Goal: Ask a question

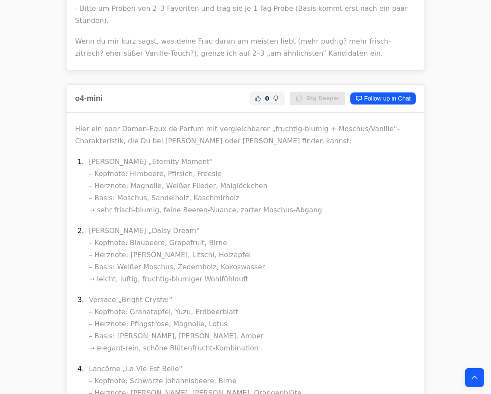
scroll to position [9414, 0]
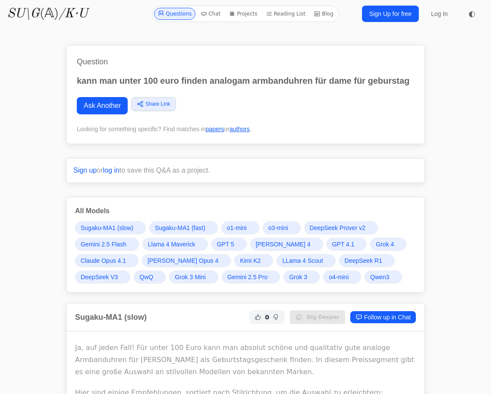
click at [375, 278] on span "Qwen3" at bounding box center [379, 276] width 19 height 9
click at [375, 244] on span "Grok 4" at bounding box center [384, 244] width 18 height 9
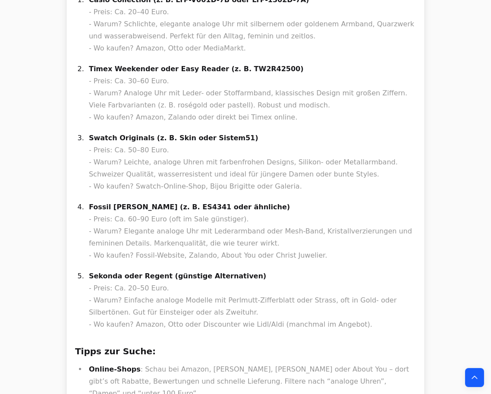
scroll to position [6157, 0]
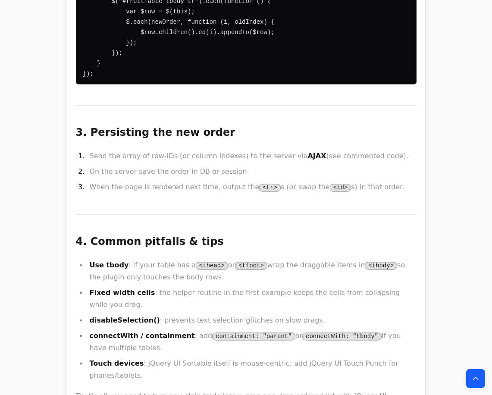
scroll to position [24752, 0]
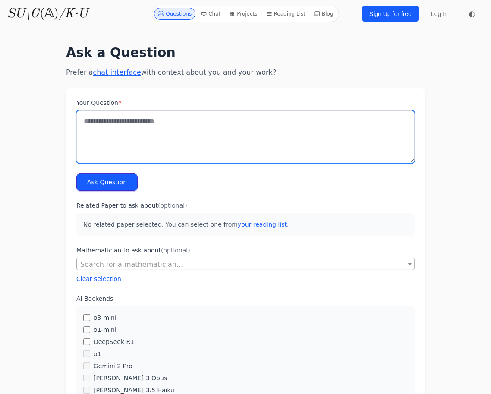
click at [139, 134] on textarea "Your Question *" at bounding box center [245, 136] width 338 height 53
type textarea "*"
type textarea "**********"
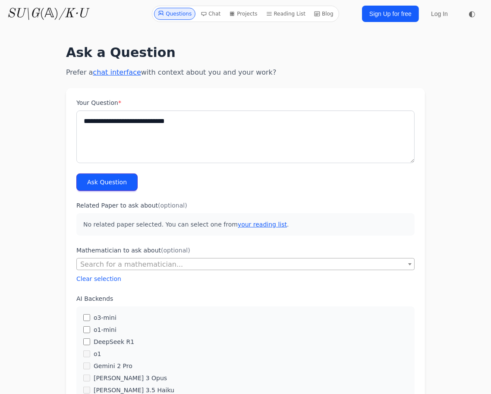
click at [110, 185] on button "Ask Question" at bounding box center [106, 181] width 61 height 17
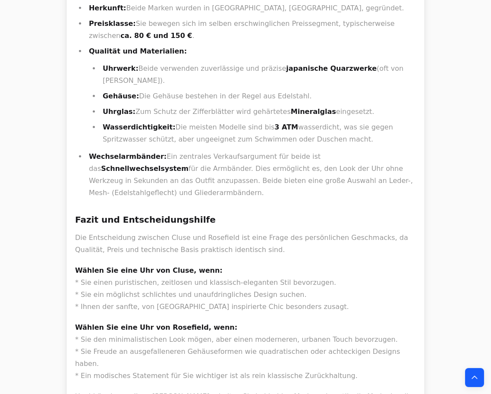
scroll to position [705, 0]
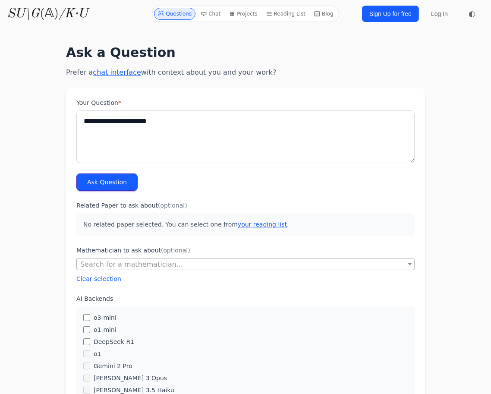
type textarea "**********"
click at [102, 182] on button "Ask Question" at bounding box center [106, 181] width 61 height 17
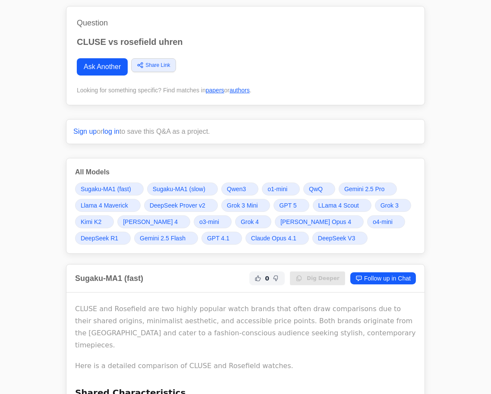
click at [296, 204] on link "GPT 5" at bounding box center [290, 205] width 35 height 13
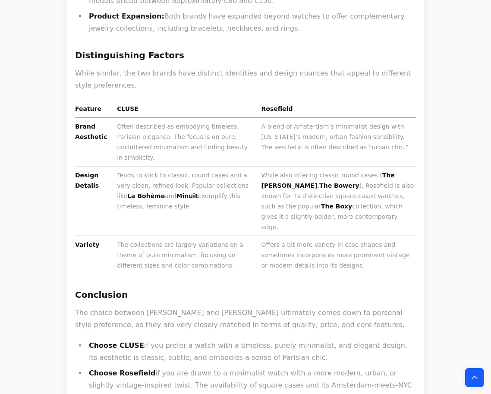
scroll to position [635, 0]
